Goal: Information Seeking & Learning: Learn about a topic

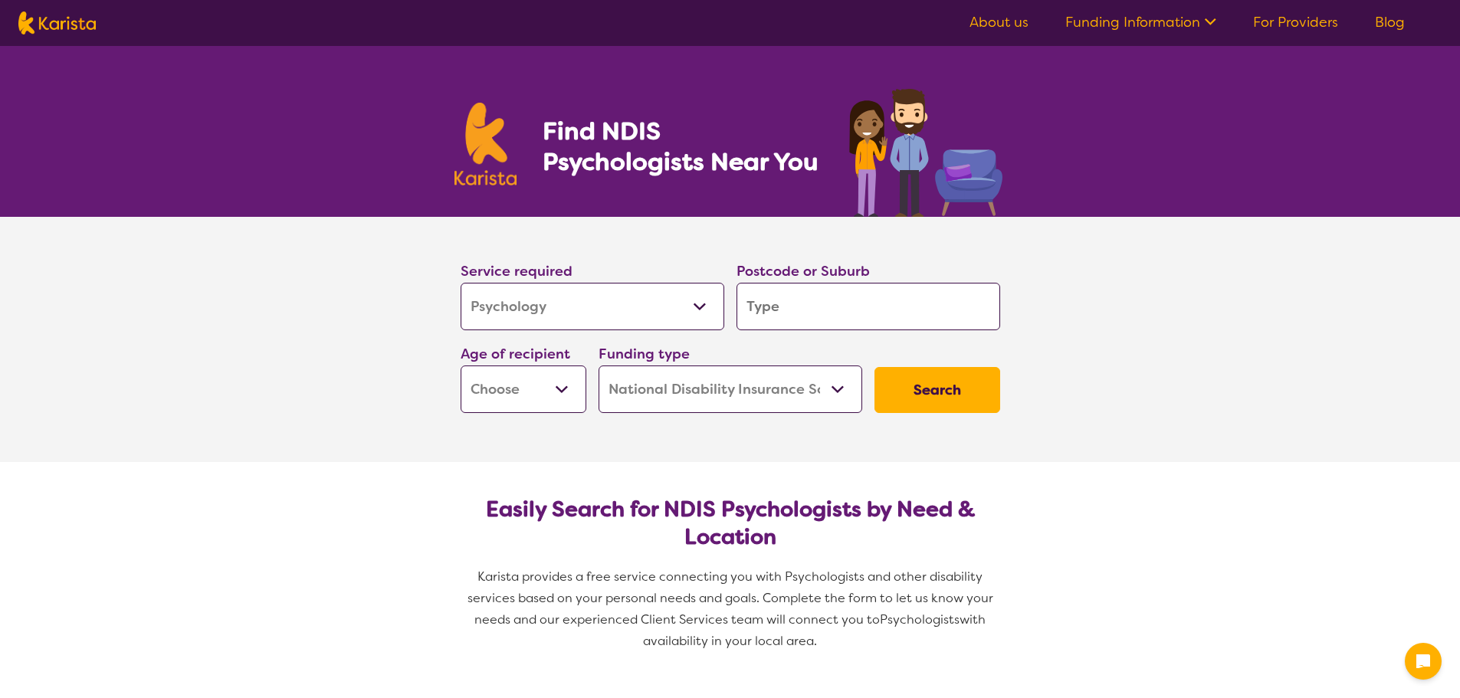
select select "Psychology"
select select "NDIS"
select select "Psychology"
select select "NDIS"
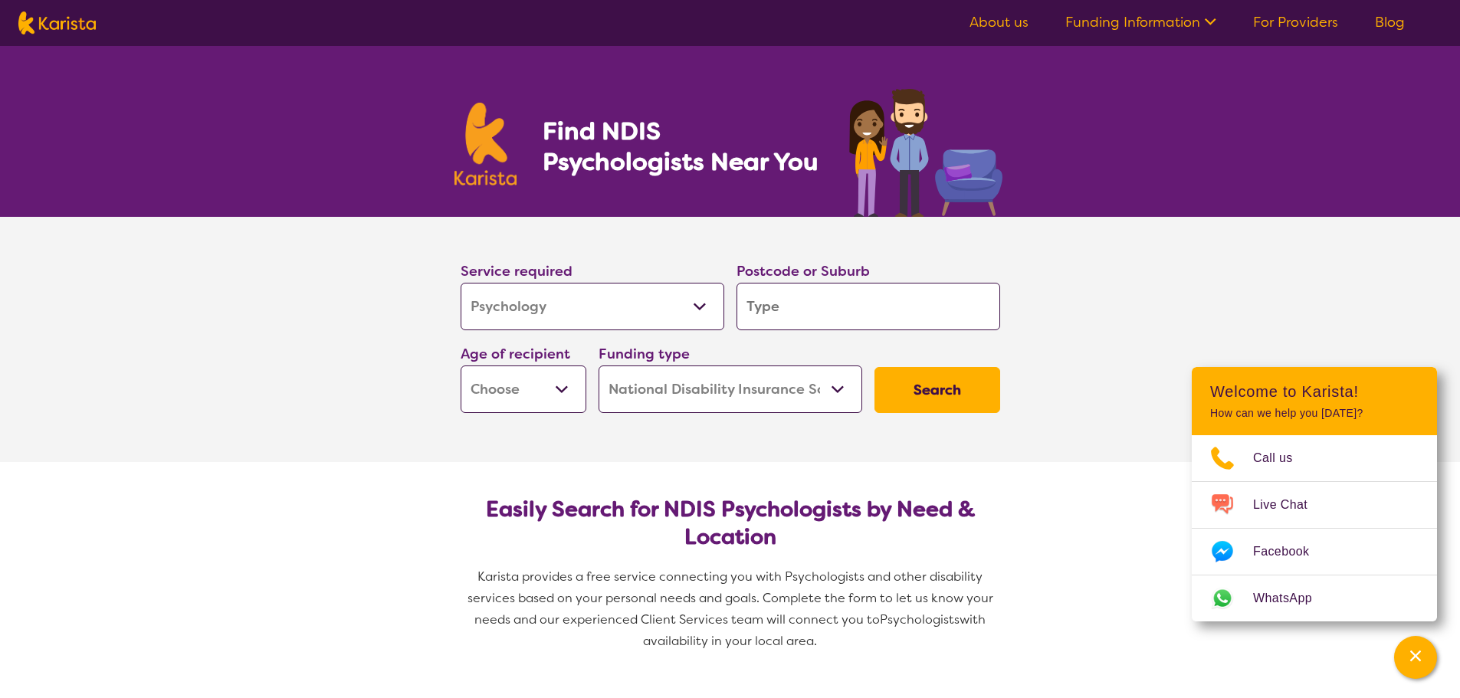
click at [1313, 313] on section "Service required Allied Health Assistant Assessment (ADHD or Autism) Behaviour …" at bounding box center [730, 339] width 1460 height 245
click at [74, 25] on img at bounding box center [56, 22] width 77 height 23
select select "Psychology"
select select "NDIS"
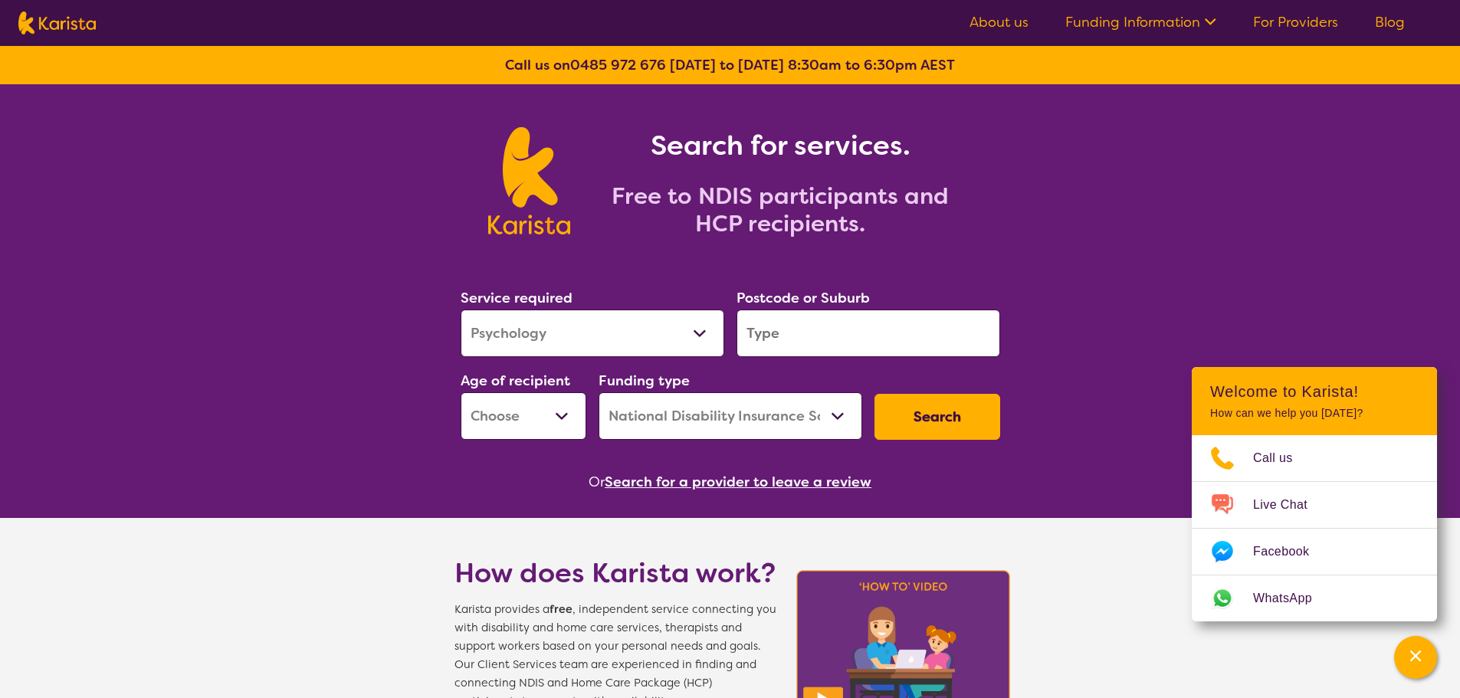
click at [987, 21] on link "About us" at bounding box center [998, 22] width 59 height 18
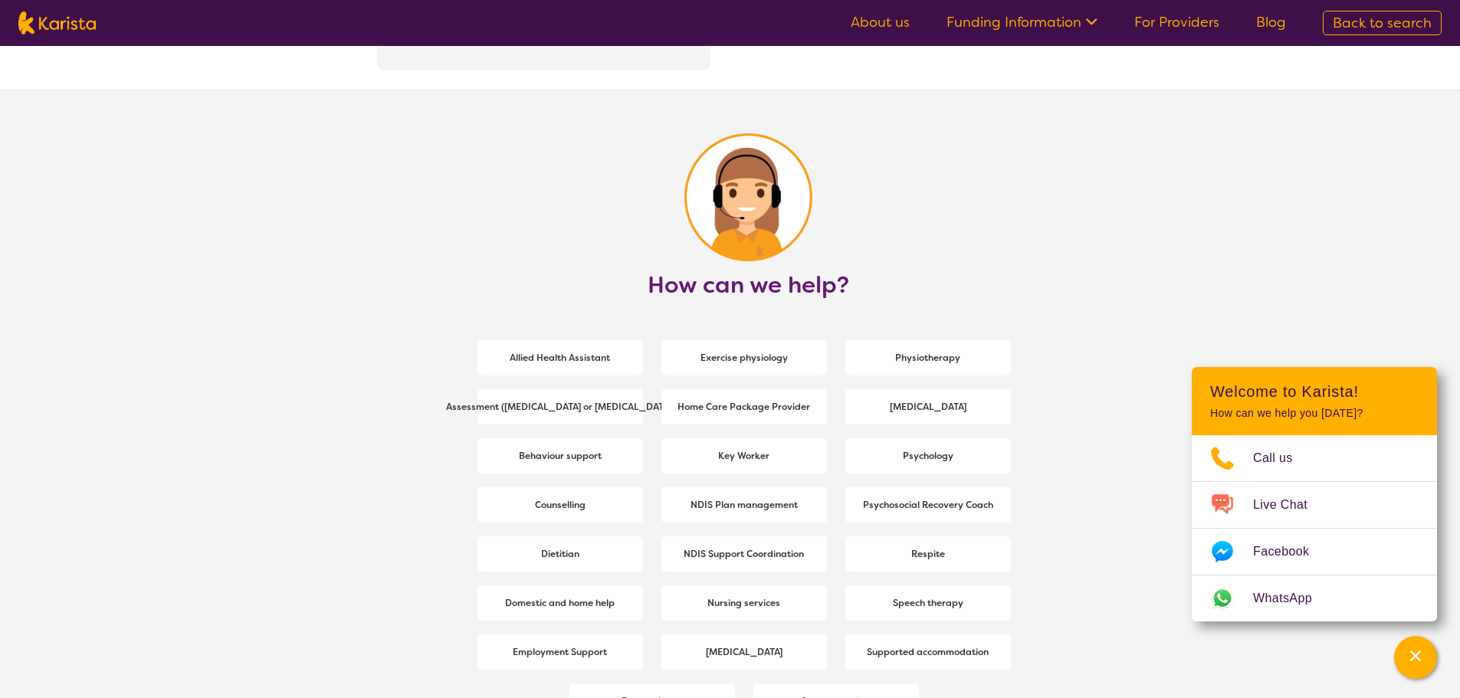
scroll to position [2069, 0]
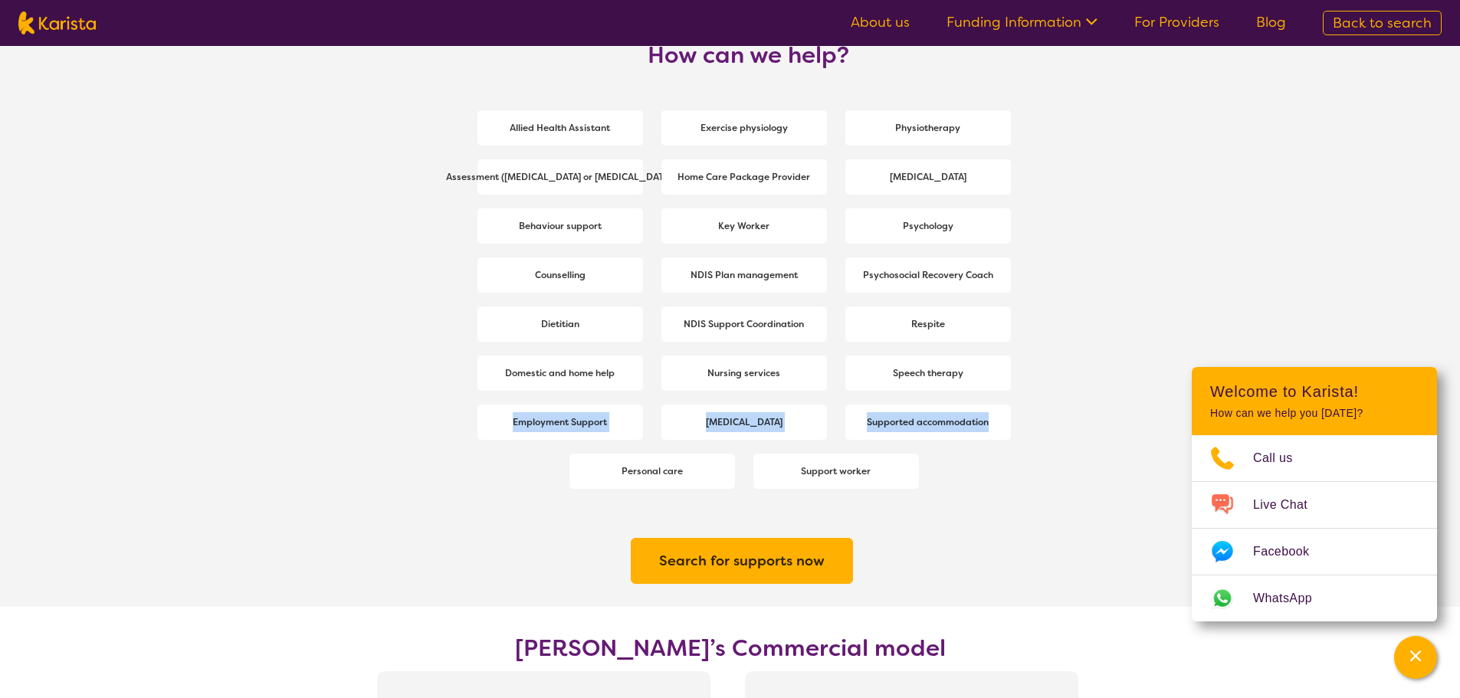
drag, startPoint x: 1170, startPoint y: 393, endPoint x: 1091, endPoint y: 632, distance: 251.7
click at [1130, 549] on section "How can we help? Allied Health Assistant Exercise physiology Physiotherapy Asse…" at bounding box center [730, 233] width 1460 height 748
click at [945, 595] on section "Search for supports now" at bounding box center [730, 552] width 588 height 109
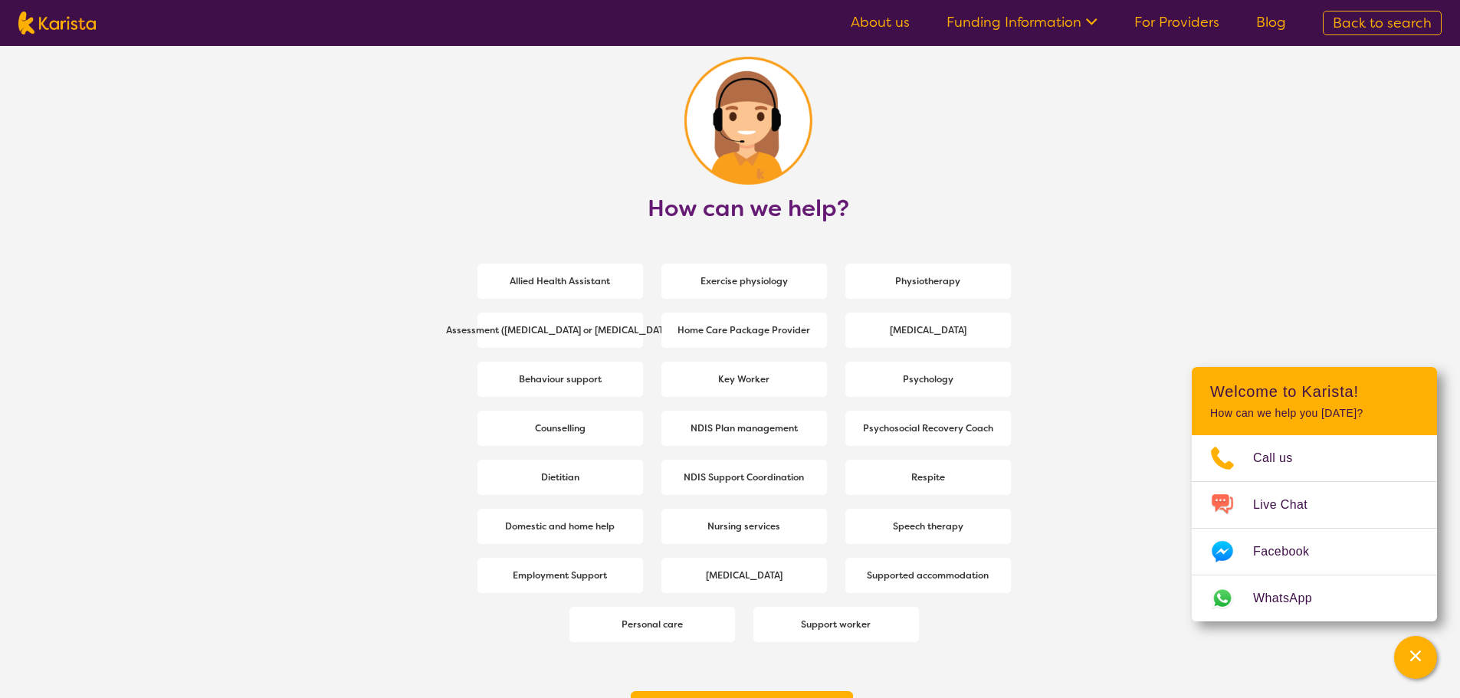
scroll to position [1839, 0]
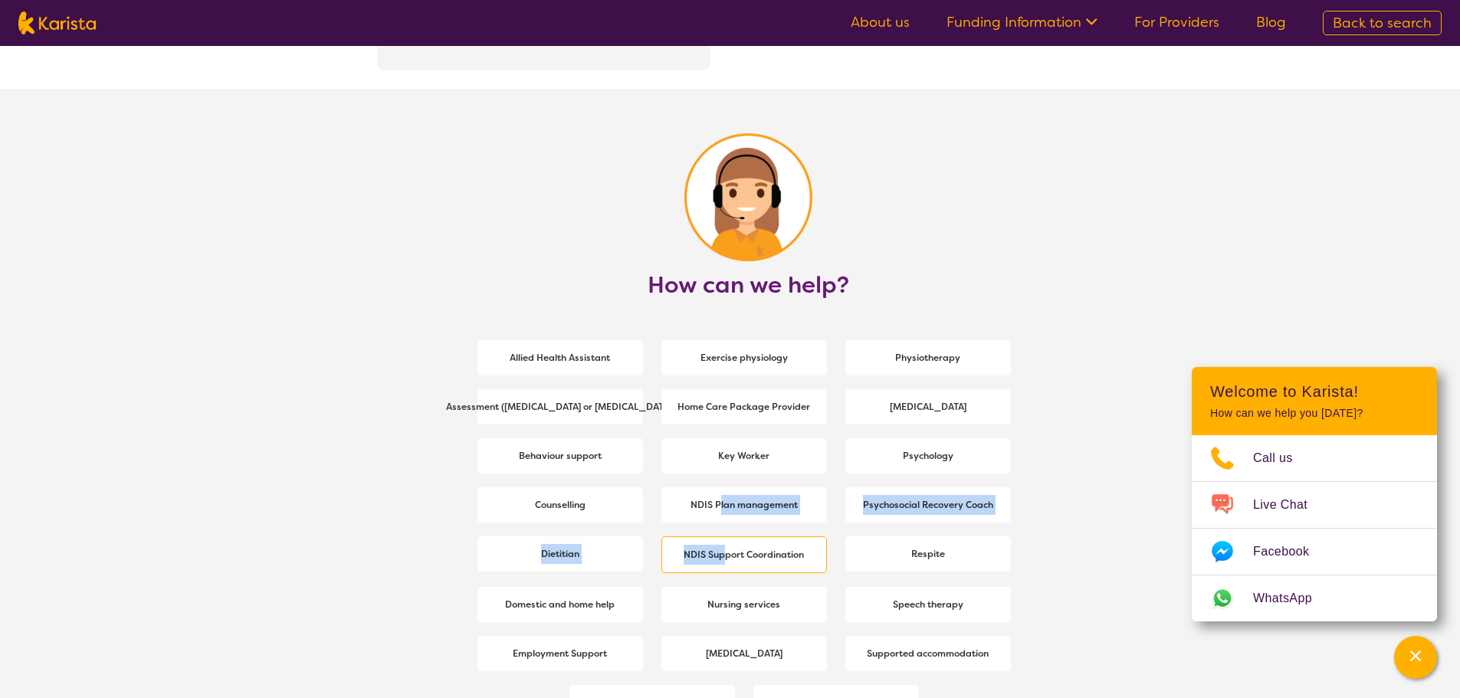
drag, startPoint x: 721, startPoint y: 529, endPoint x: 725, endPoint y: 549, distance: 21.0
click at [726, 550] on section "Allied Health Assistant Exercise physiology Physiotherapy Assessment ([MEDICAL_…" at bounding box center [748, 514] width 588 height 431
click at [764, 552] on b "NDIS Support Coordination" at bounding box center [743, 555] width 120 height 12
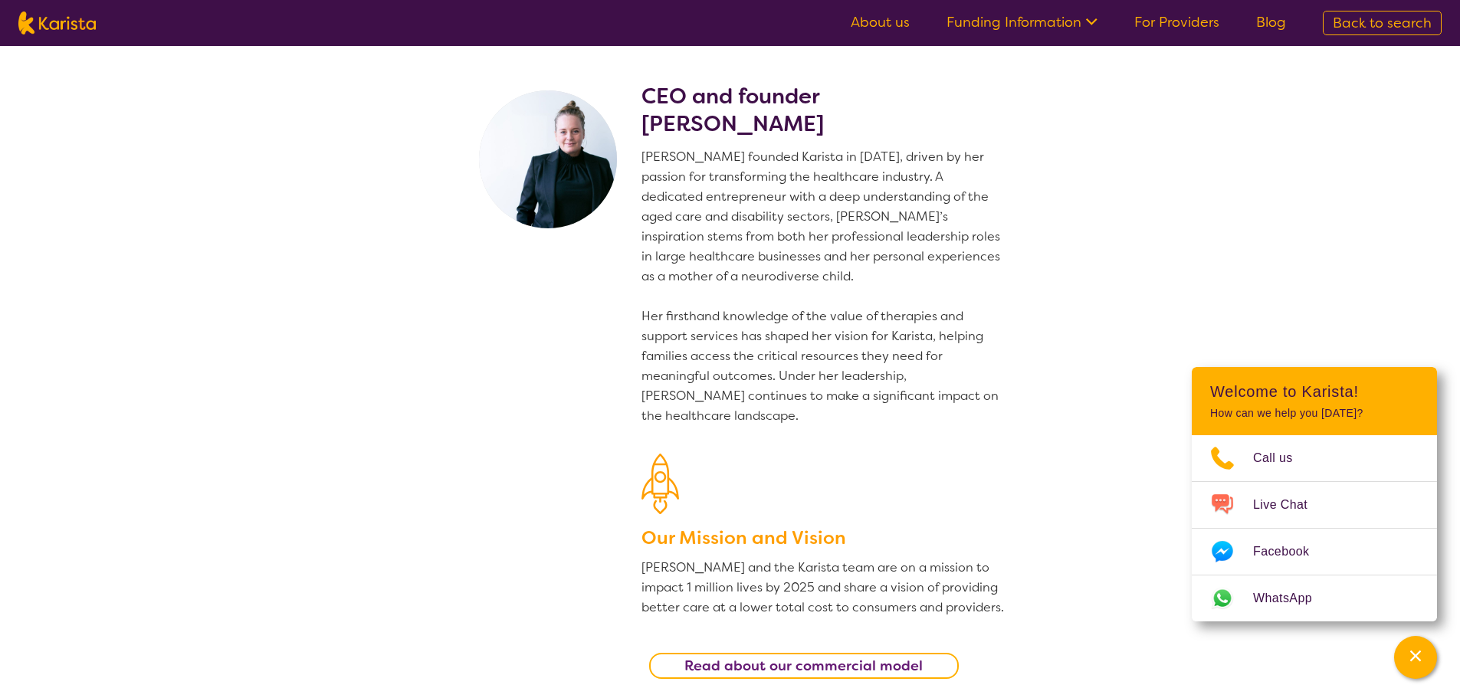
select select "NDIS Support Coordination"
select select "NDIS"
select select "NDIS Support Coordination"
select select "NDIS"
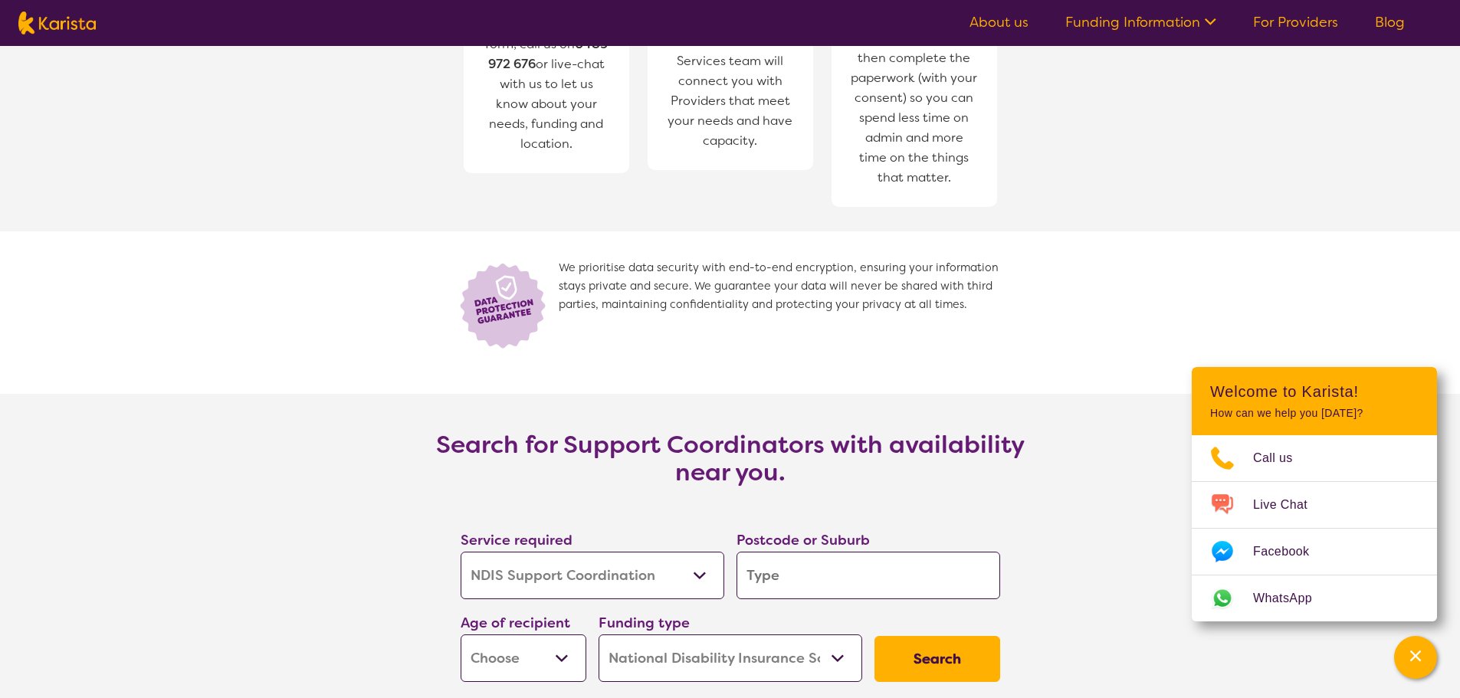
scroll to position [2682, 0]
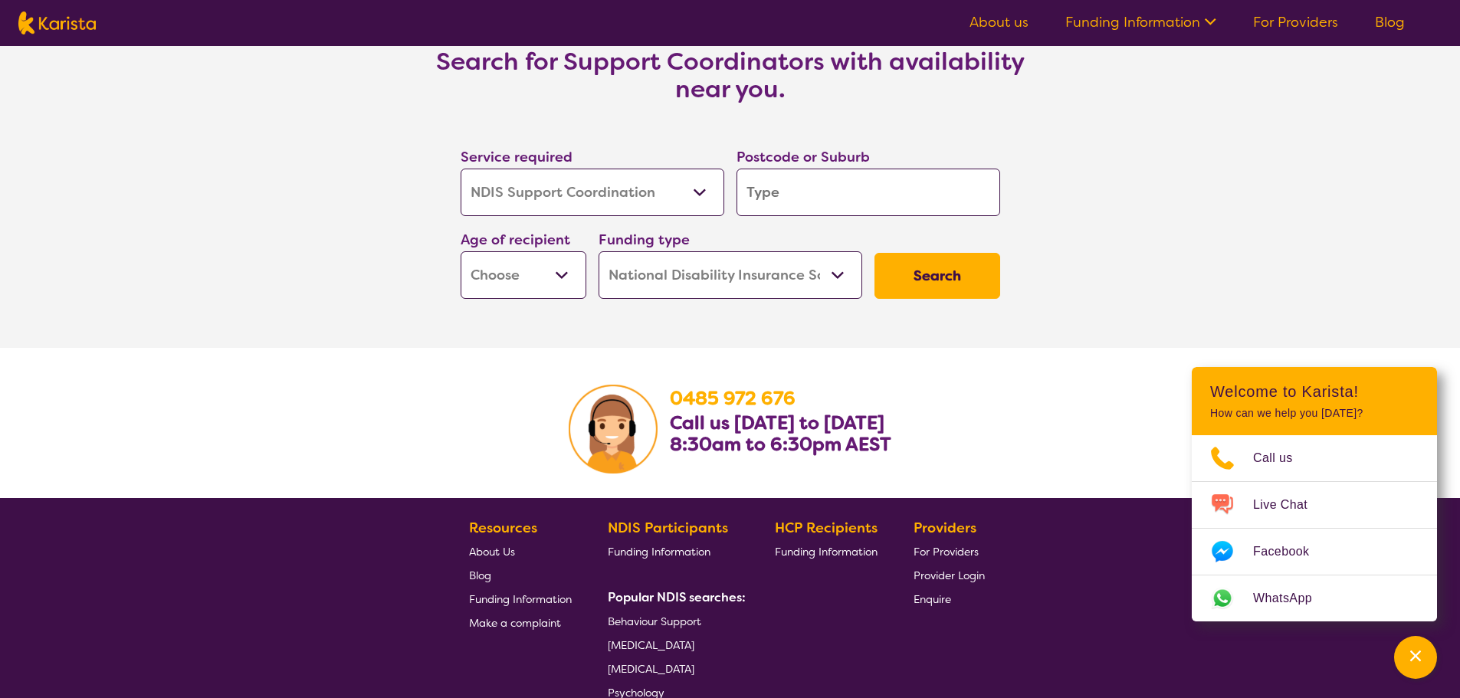
click at [1263, 19] on link "For Providers" at bounding box center [1295, 22] width 85 height 18
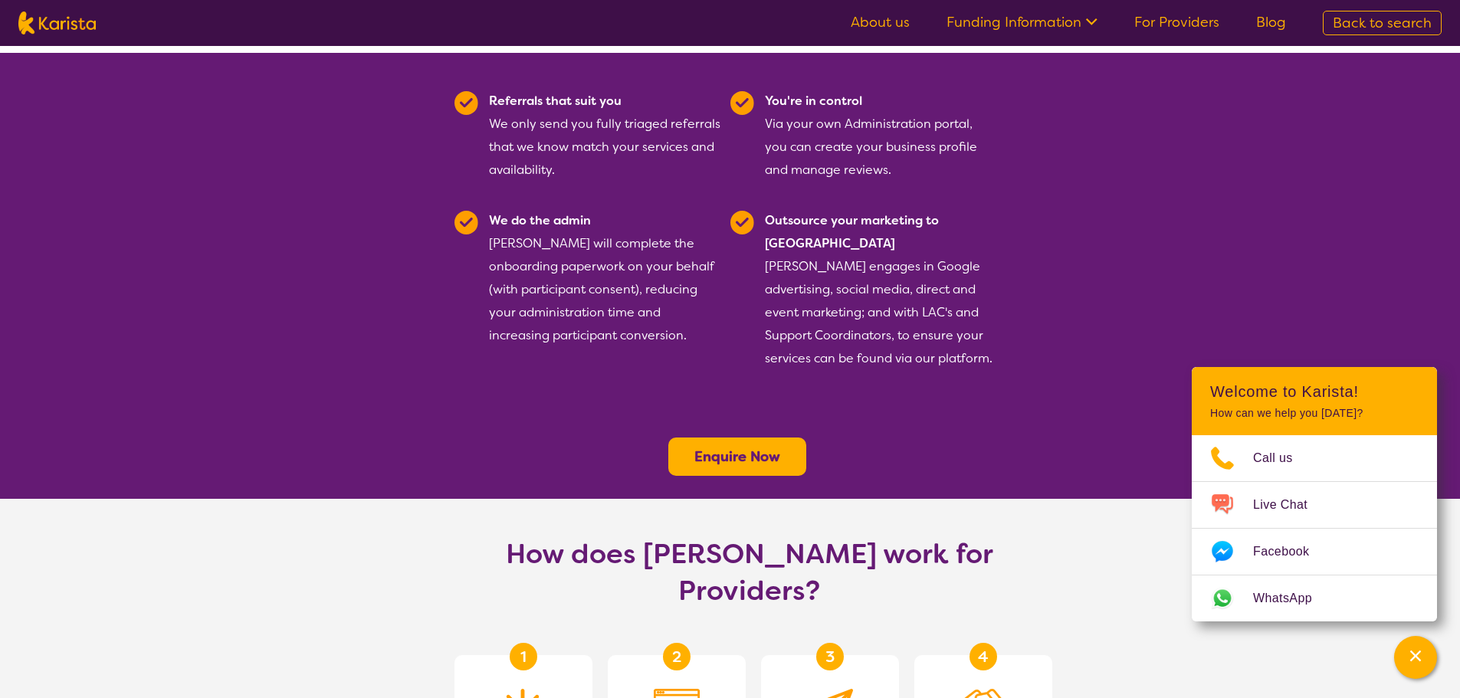
scroll to position [154, 0]
